Goal: Entertainment & Leisure: Consume media (video, audio)

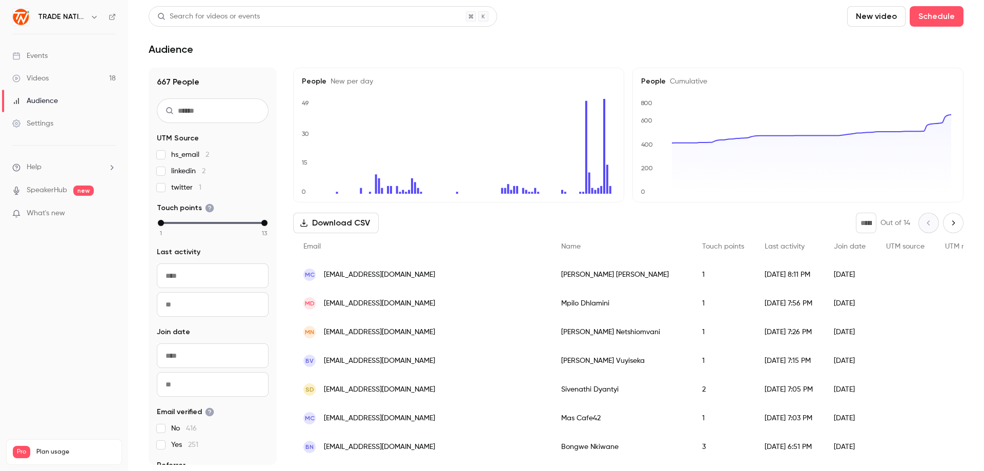
click at [43, 56] on div "Events" at bounding box center [29, 56] width 35 height 10
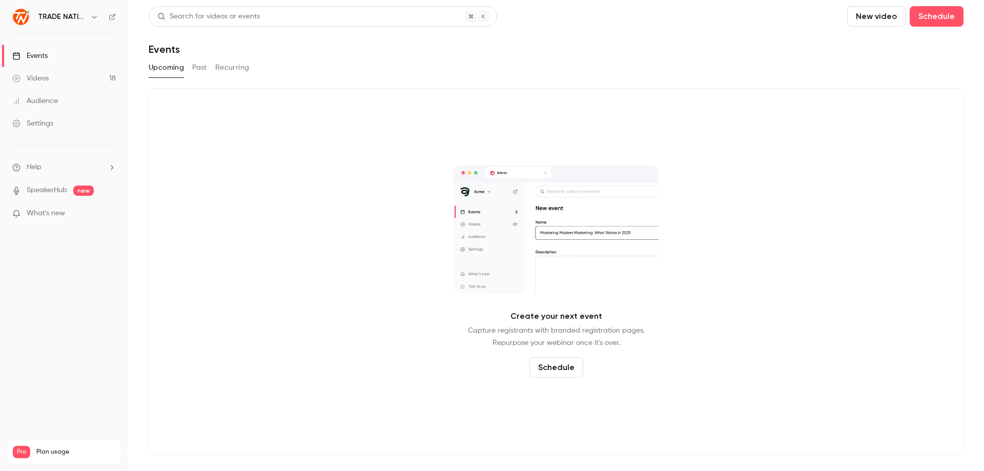
click at [47, 78] on div "Videos" at bounding box center [30, 78] width 36 height 10
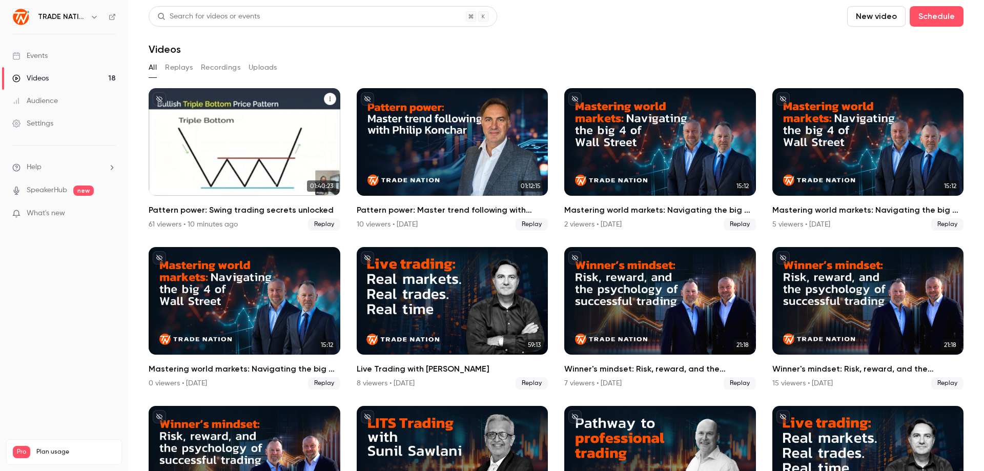
click at [213, 224] on div "61 viewers • 10 minutes ago" at bounding box center [193, 224] width 89 height 10
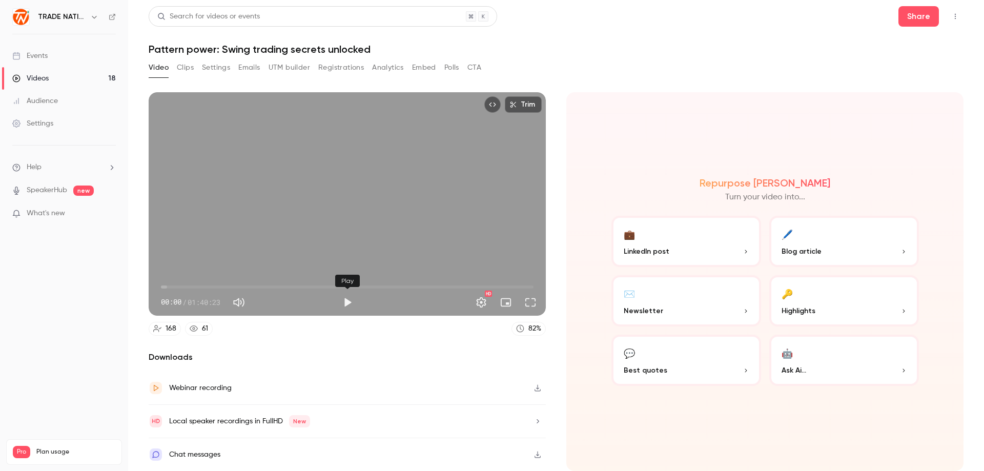
click at [349, 302] on button "Play" at bounding box center [347, 302] width 21 height 21
click at [177, 287] on span "00:02" at bounding box center [347, 287] width 373 height 16
drag, startPoint x: 198, startPoint y: 285, endPoint x: 208, endPoint y: 286, distance: 9.8
click at [203, 286] on span "10:04" at bounding box center [347, 287] width 373 height 16
drag, startPoint x: 240, startPoint y: 289, endPoint x: 268, endPoint y: 289, distance: 27.2
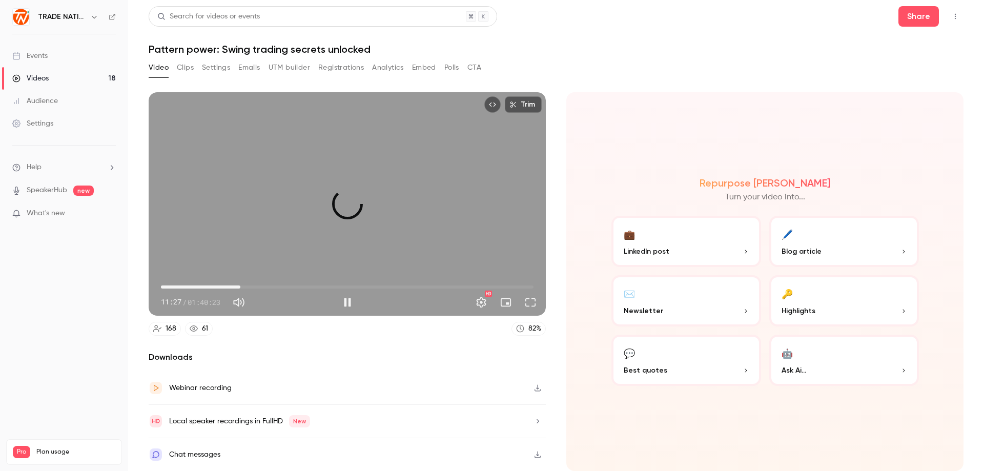
click at [242, 289] on span "21:24" at bounding box center [347, 287] width 373 height 16
click at [298, 288] on span "21:49" at bounding box center [347, 287] width 373 height 16
drag, startPoint x: 340, startPoint y: 285, endPoint x: 354, endPoint y: 289, distance: 14.3
click at [341, 285] on span "48:20" at bounding box center [347, 287] width 373 height 16
click at [407, 286] on span "01:06:17" at bounding box center [347, 287] width 373 height 16
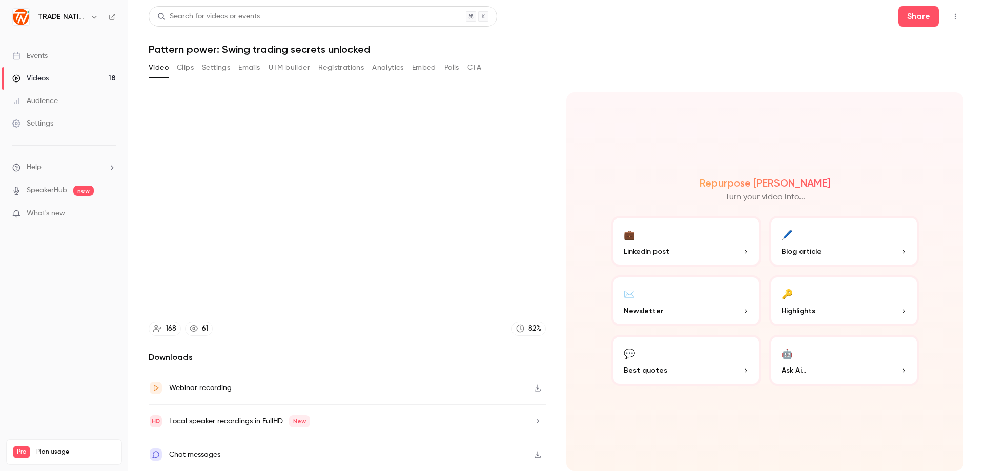
click at [452, 289] on video at bounding box center [347, 203] width 397 height 223
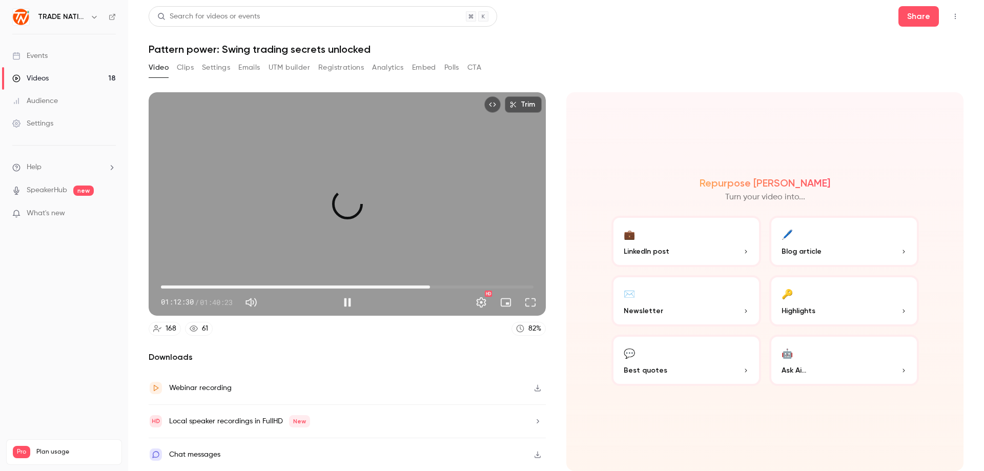
click at [430, 288] on span "01:12:30" at bounding box center [347, 287] width 373 height 16
click at [464, 285] on span "01:12:39" at bounding box center [347, 287] width 373 height 16
click at [493, 287] on span "01:21:50" at bounding box center [347, 287] width 373 height 16
click at [519, 288] on span "01:32:09" at bounding box center [347, 287] width 373 height 16
click at [216, 287] on span "14:46" at bounding box center [347, 287] width 373 height 16
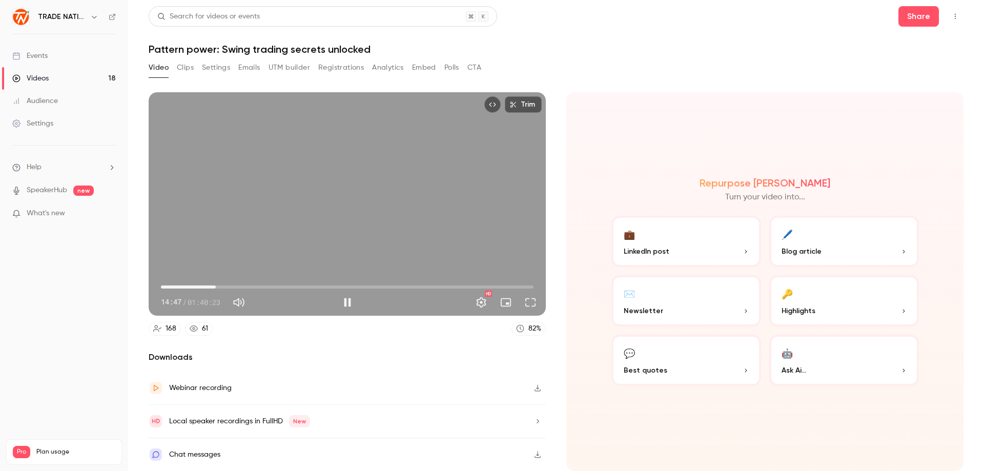
click at [242, 285] on span "14:47" at bounding box center [347, 287] width 373 height 16
click at [278, 289] on span "21:58" at bounding box center [347, 287] width 373 height 16
click at [309, 289] on span "39:54" at bounding box center [347, 287] width 373 height 16
click at [329, 288] on span "39:57" at bounding box center [347, 287] width 373 height 16
click at [348, 285] on span "50:24" at bounding box center [347, 287] width 373 height 16
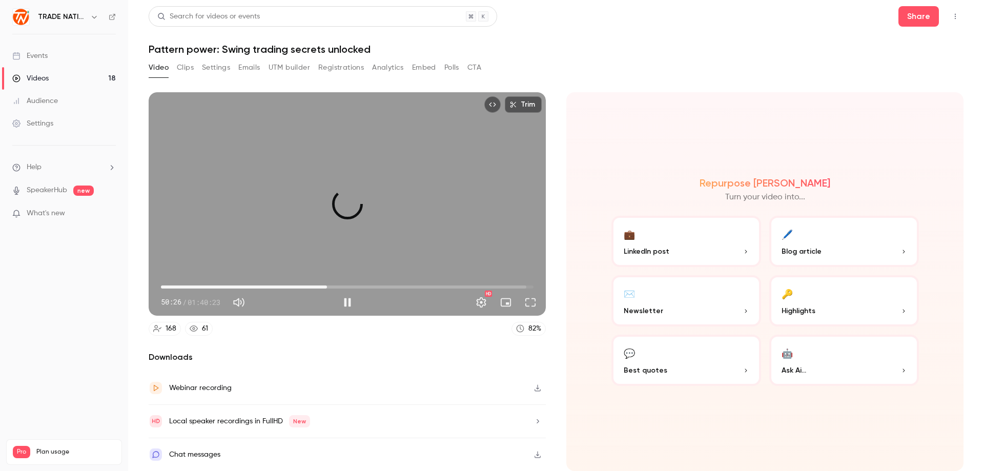
click at [327, 283] on span "44:44" at bounding box center [347, 287] width 373 height 16
click at [334, 285] on span "44:45" at bounding box center [347, 287] width 373 height 16
click at [357, 285] on span "49:53" at bounding box center [347, 287] width 373 height 16
click at [370, 285] on span "52:46" at bounding box center [347, 287] width 373 height 16
click at [390, 283] on span "56:12" at bounding box center [347, 287] width 373 height 16
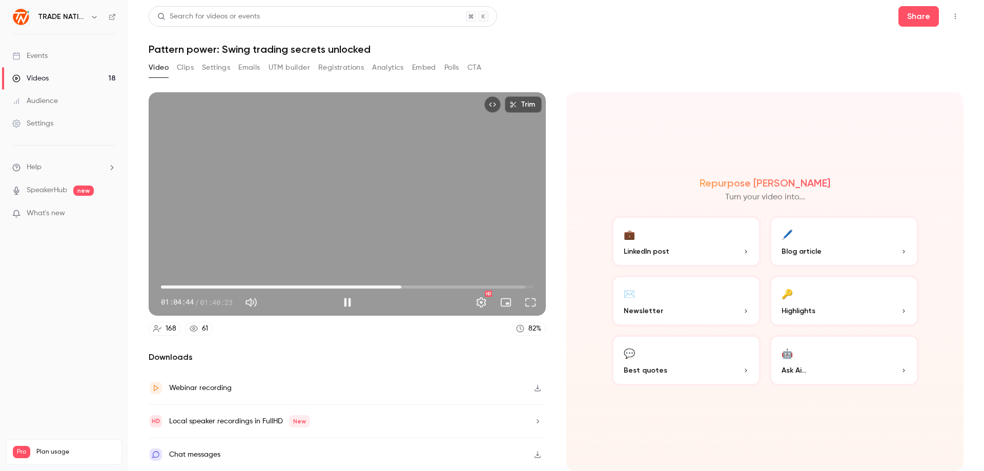
click at [409, 287] on span "01:04:44" at bounding box center [347, 287] width 373 height 16
click at [418, 286] on span "01:09:11" at bounding box center [347, 287] width 373 height 16
click at [454, 290] on span "01:09:38" at bounding box center [347, 287] width 373 height 16
click at [466, 283] on span "01:18:51" at bounding box center [347, 287] width 373 height 16
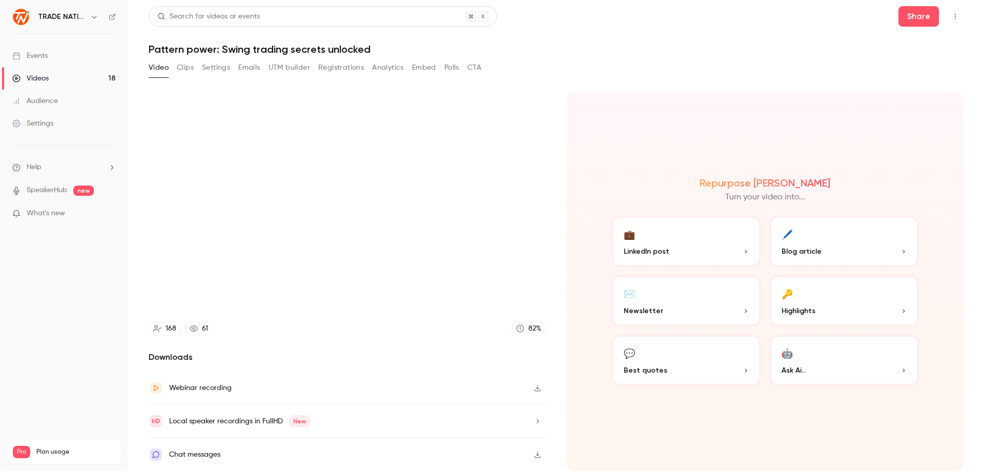
type input "******"
